Goal: Task Accomplishment & Management: Use online tool/utility

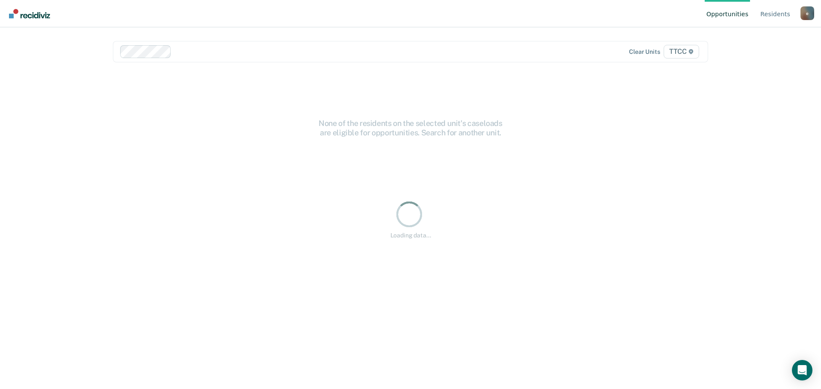
click at [182, 48] on div at bounding box center [350, 52] width 351 height 10
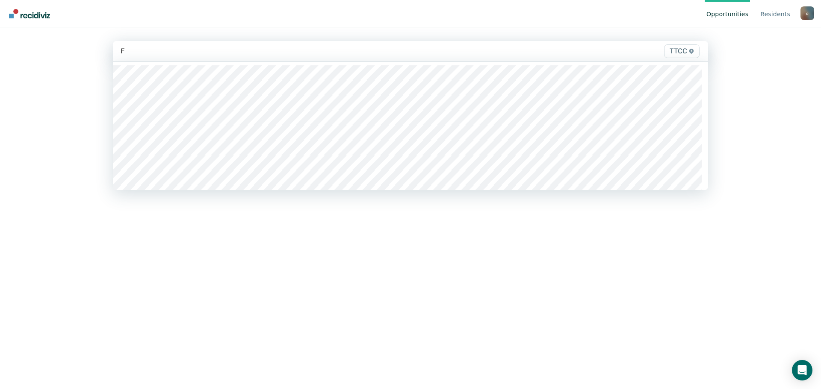
type input "FC"
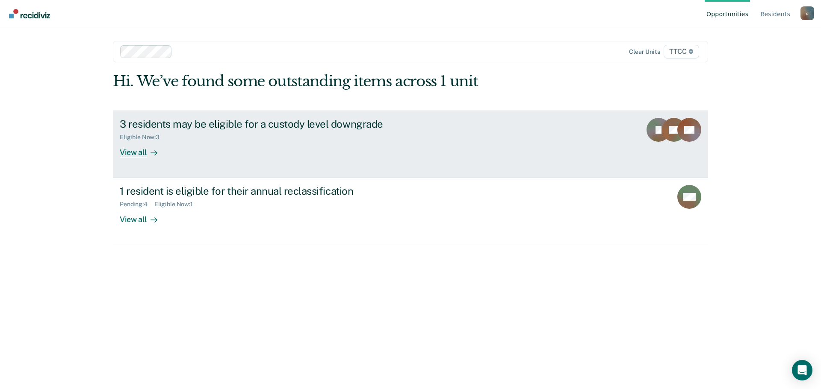
click at [136, 149] on div "View all" at bounding box center [144, 149] width 48 height 17
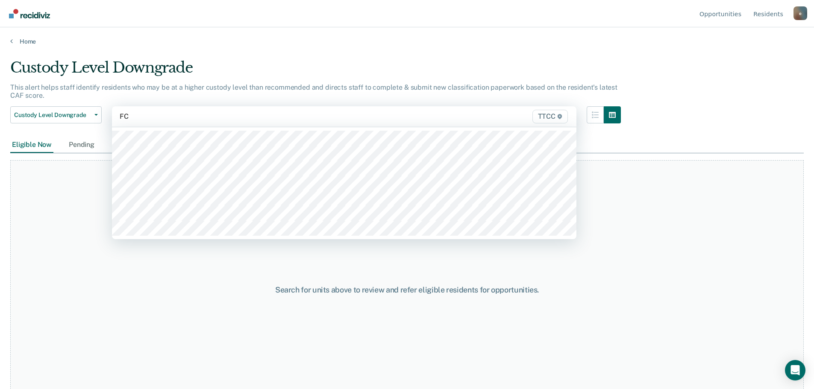
type input "FC1"
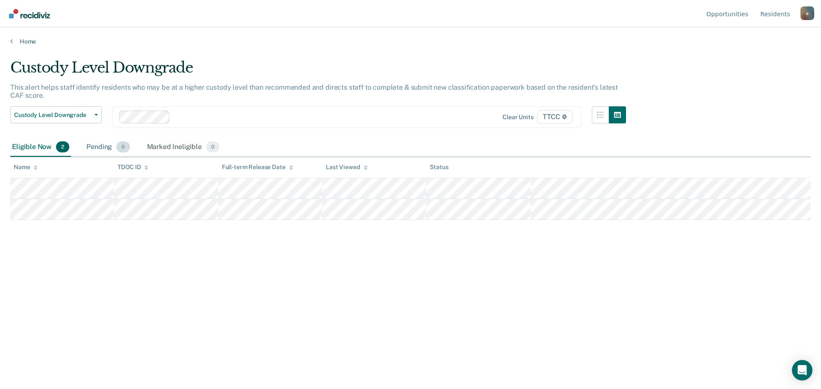
click at [109, 150] on div "Pending 0" at bounding box center [108, 147] width 47 height 19
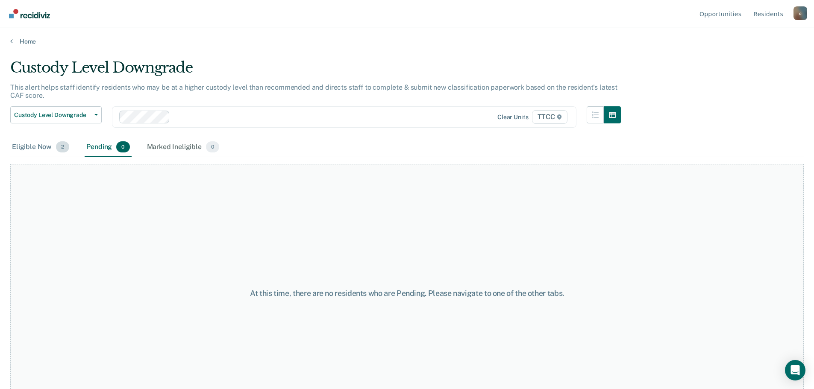
click at [51, 147] on div "Eligible Now 2" at bounding box center [40, 147] width 61 height 19
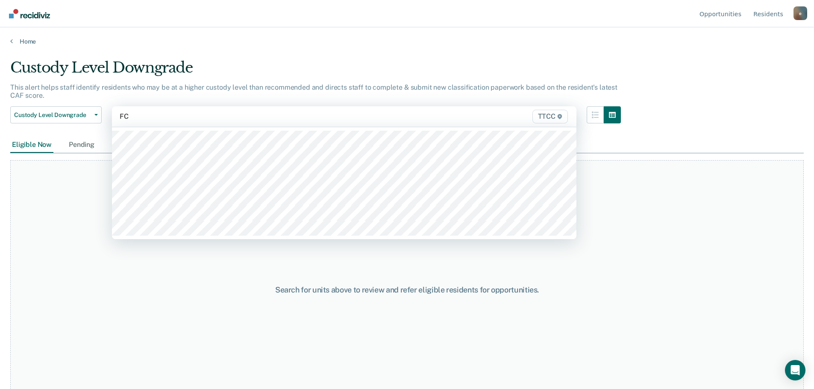
type input "FC2"
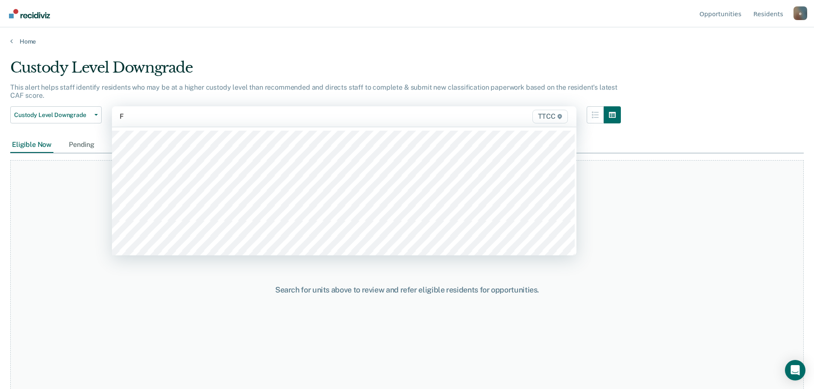
type input "FC"
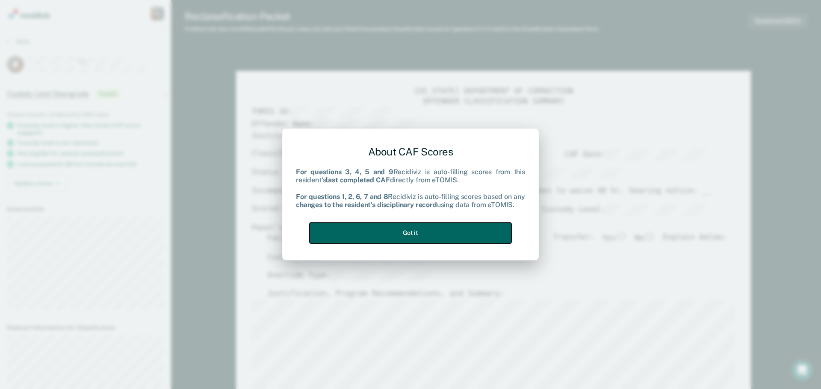
click at [428, 227] on button "Got it" at bounding box center [410, 233] width 202 height 21
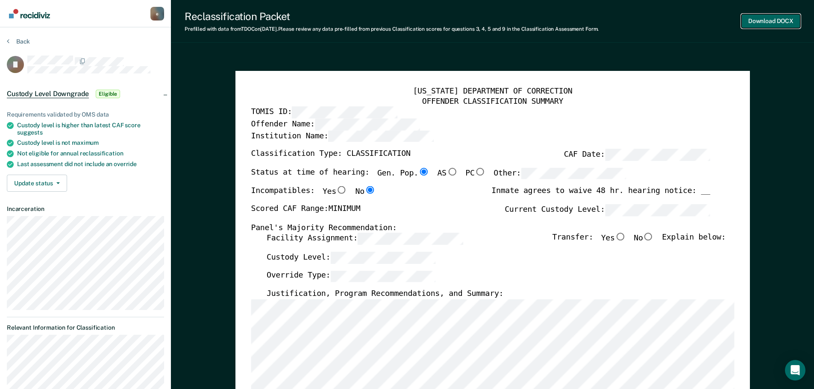
click at [784, 20] on button "Download DOCX" at bounding box center [771, 21] width 59 height 14
type textarea "x"
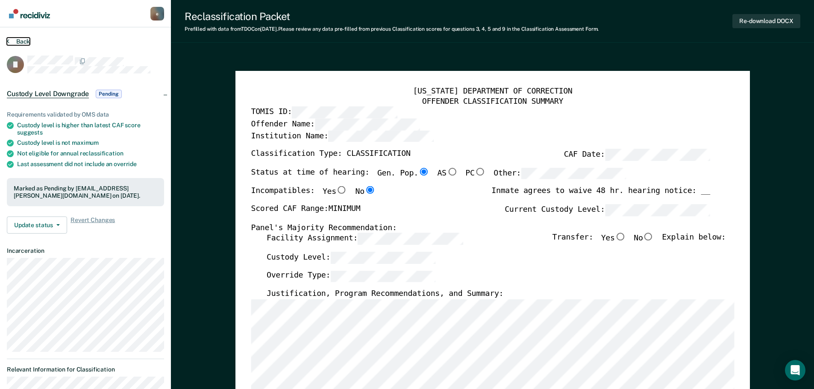
click at [21, 41] on button "Back" at bounding box center [18, 42] width 23 height 8
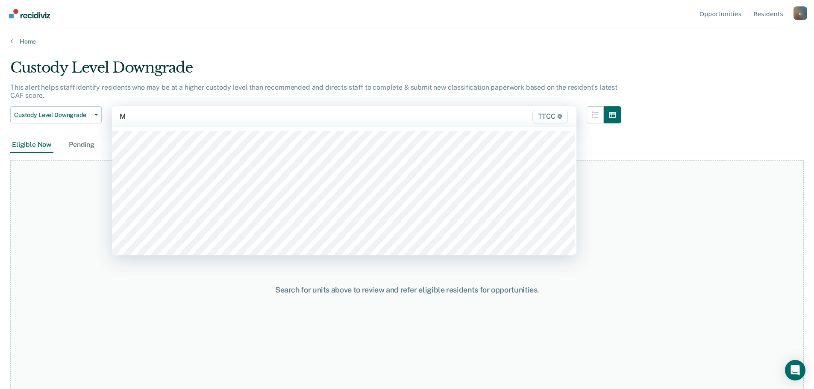
type input "ML"
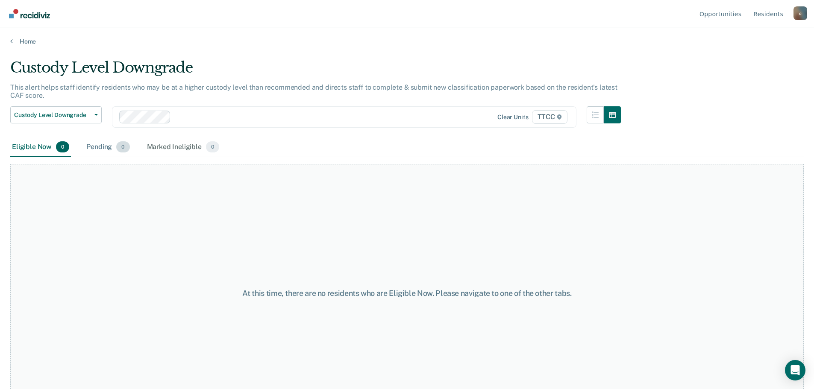
click at [110, 149] on div "Pending 0" at bounding box center [108, 147] width 47 height 19
click at [60, 146] on span "0" at bounding box center [62, 146] width 13 height 11
click at [74, 113] on span "Custody Level Downgrade" at bounding box center [52, 115] width 77 height 7
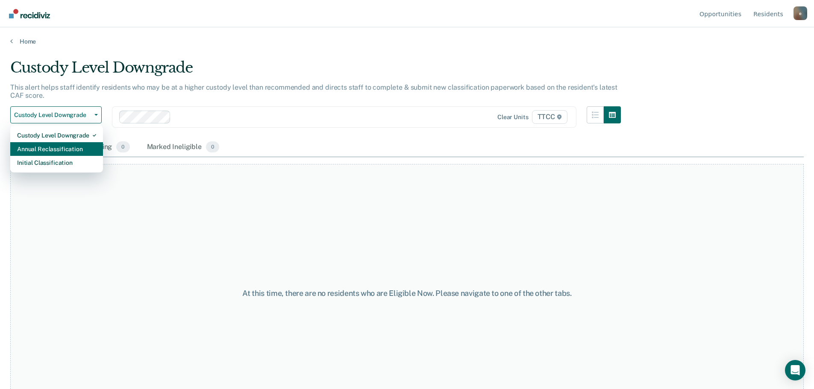
click at [63, 149] on div "Annual Reclassification" at bounding box center [56, 149] width 79 height 14
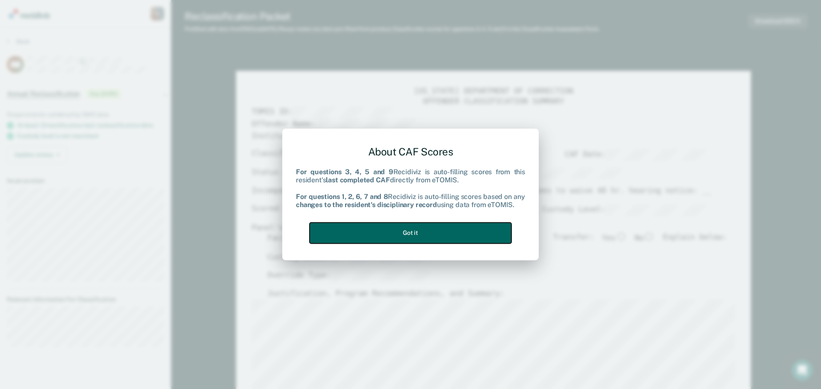
click at [424, 231] on button "Got it" at bounding box center [410, 233] width 202 height 21
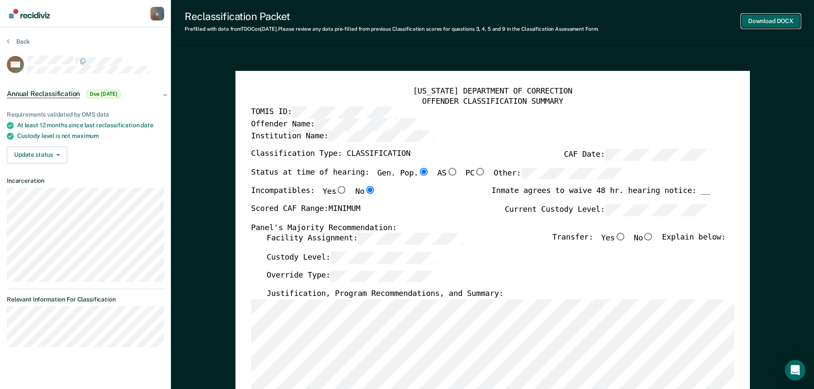
click at [768, 15] on button "Download DOCX" at bounding box center [771, 21] width 59 height 14
type textarea "x"
